Goal: Information Seeking & Learning: Learn about a topic

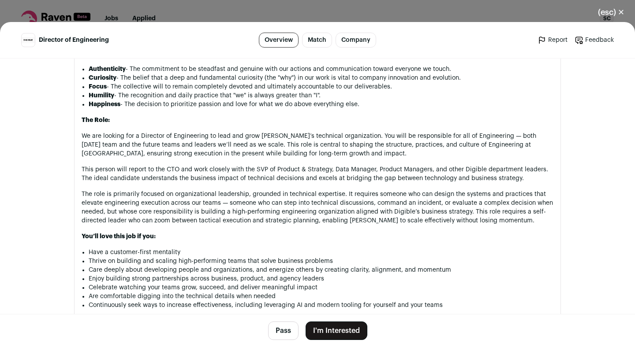
scroll to position [582, 0]
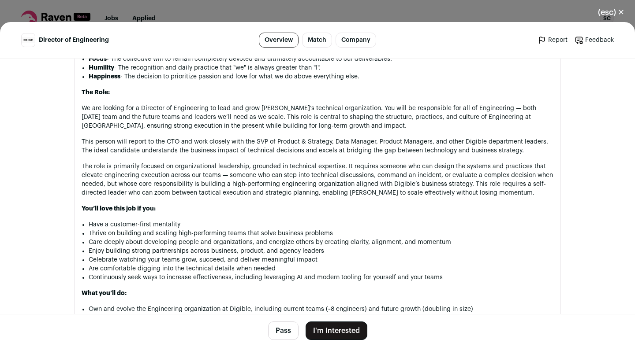
click at [361, 42] on link "Company" at bounding box center [355, 40] width 41 height 15
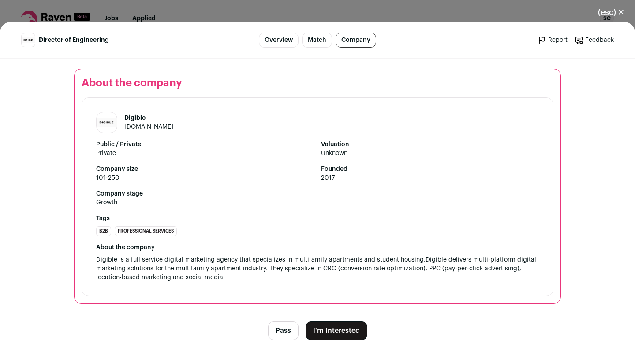
scroll to position [1264, 0]
click at [147, 126] on link "digible.com" at bounding box center [148, 126] width 49 height 6
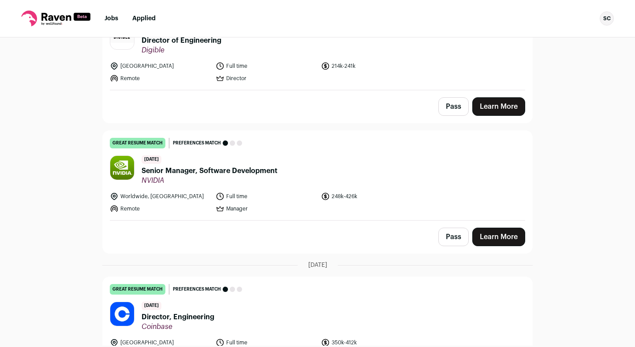
scroll to position [148, 0]
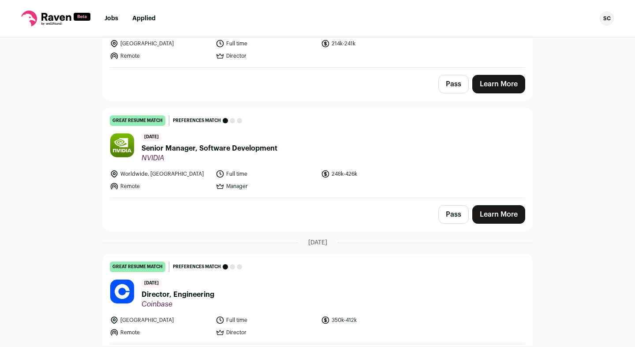
click at [249, 147] on span "Senior Manager, Software Development" at bounding box center [209, 148] width 136 height 11
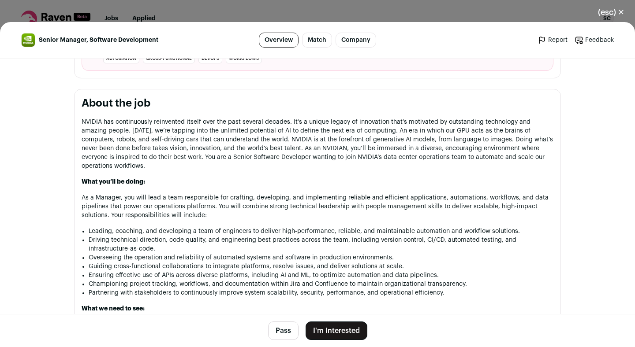
scroll to position [567, 0]
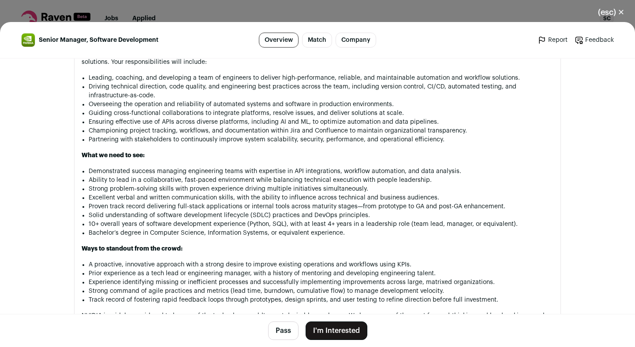
click at [622, 15] on button "(esc) ✕" at bounding box center [611, 12] width 48 height 19
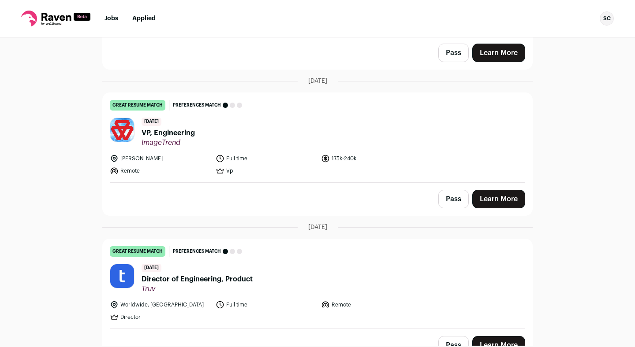
scroll to position [609, 0]
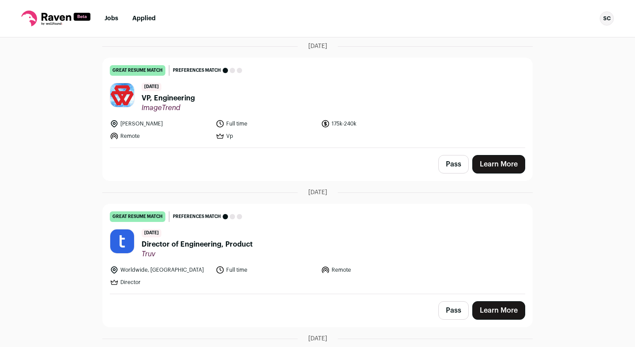
click at [188, 101] on span "VP, Engineering" at bounding box center [167, 98] width 53 height 11
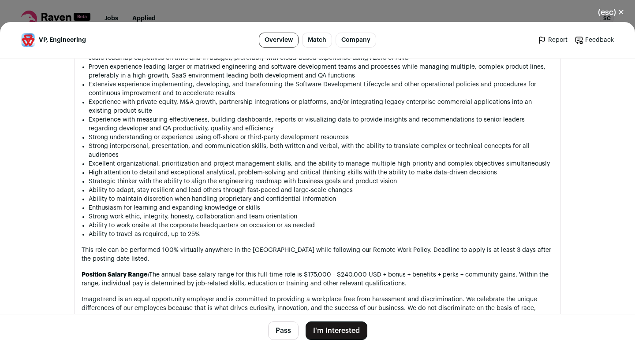
scroll to position [843, 0]
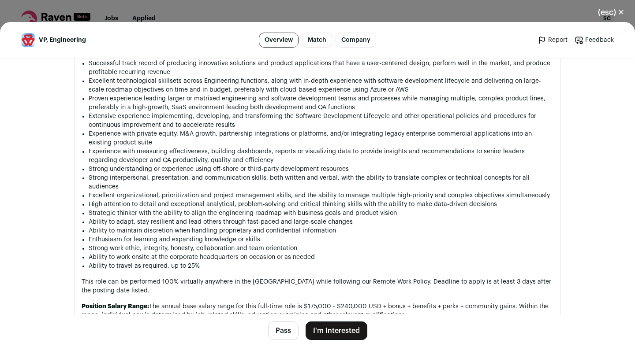
click at [606, 17] on button "(esc) ✕" at bounding box center [611, 12] width 48 height 19
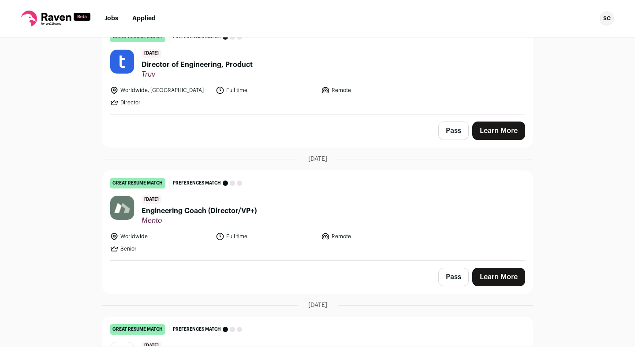
scroll to position [789, 0]
click at [230, 212] on span "Engineering Coach (Director/VP+)" at bounding box center [198, 211] width 115 height 11
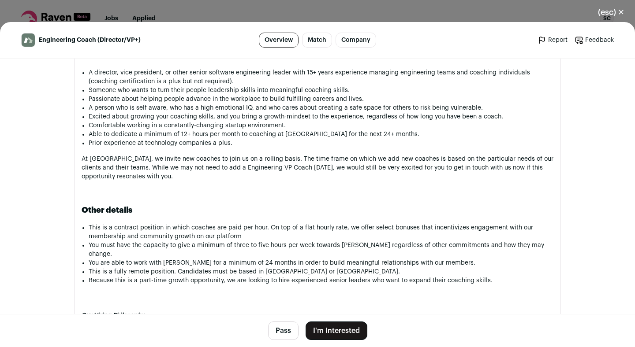
scroll to position [719, 0]
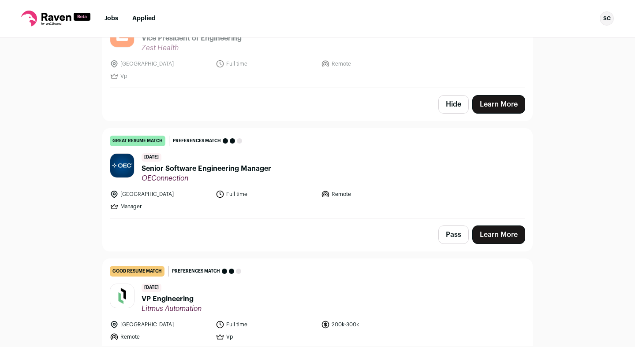
scroll to position [1402, 0]
